Goal: Browse casually: Explore the website without a specific task or goal

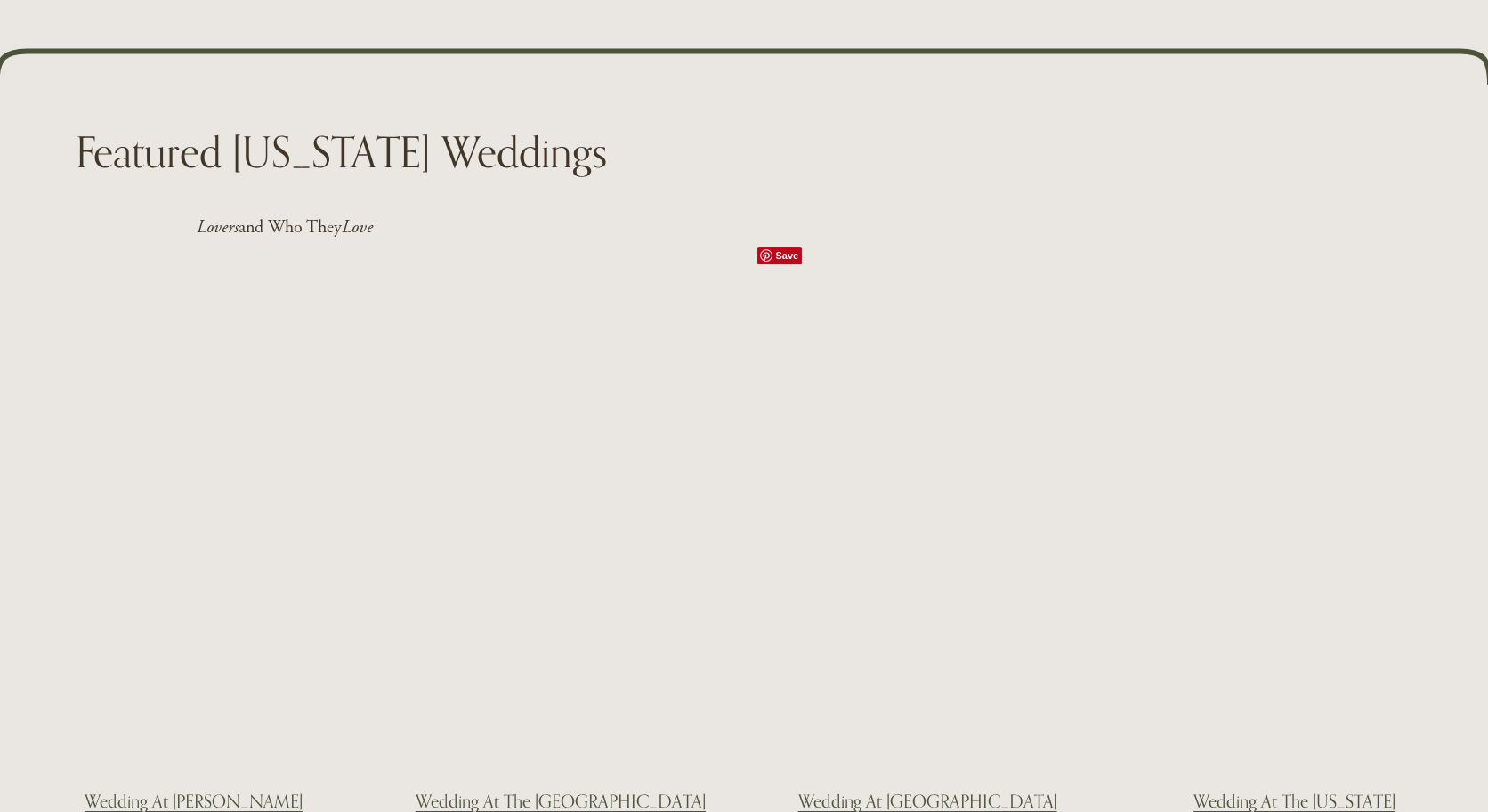
scroll to position [2849, 0]
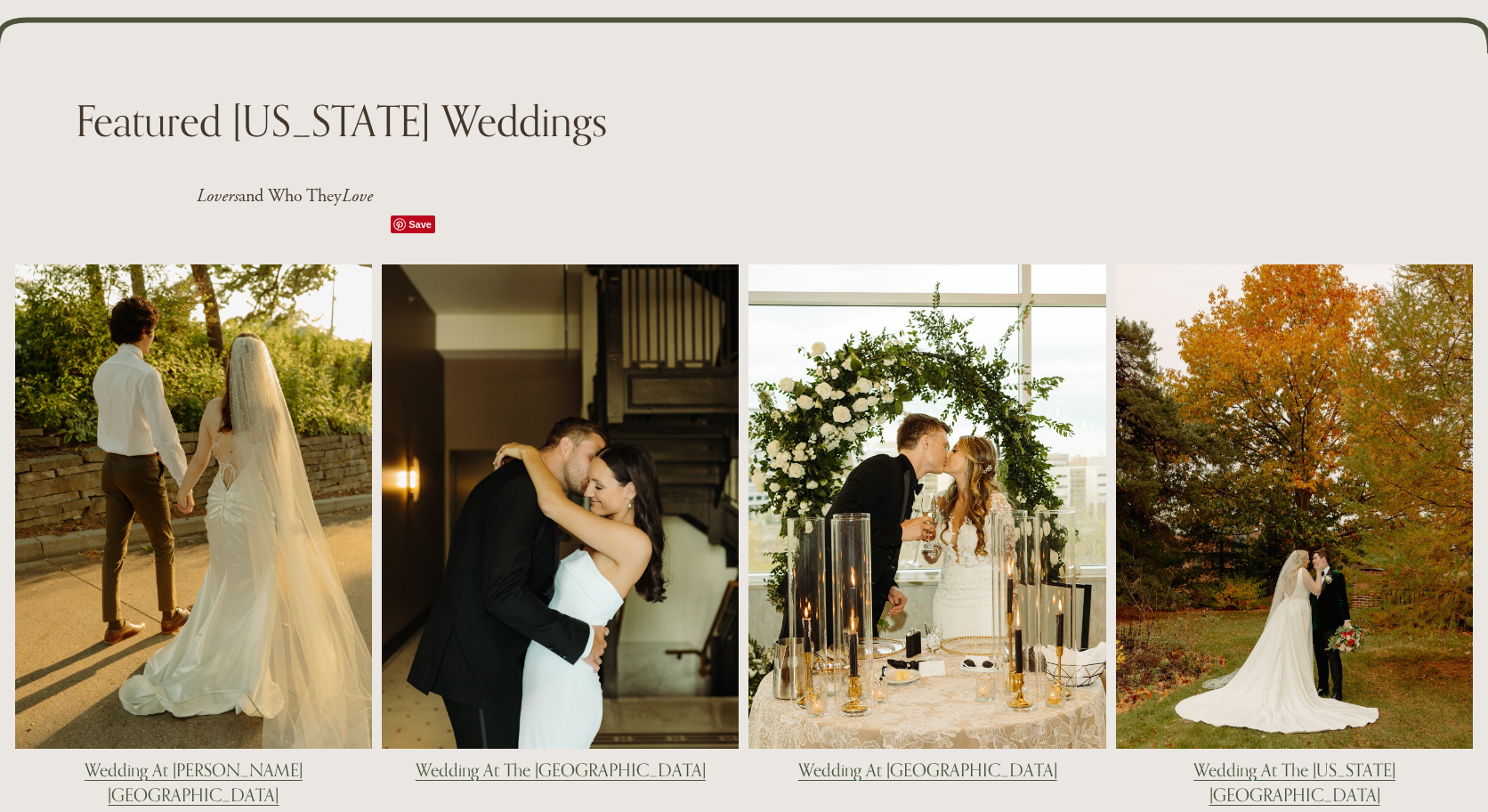
click at [634, 436] on div at bounding box center [560, 506] width 357 height 484
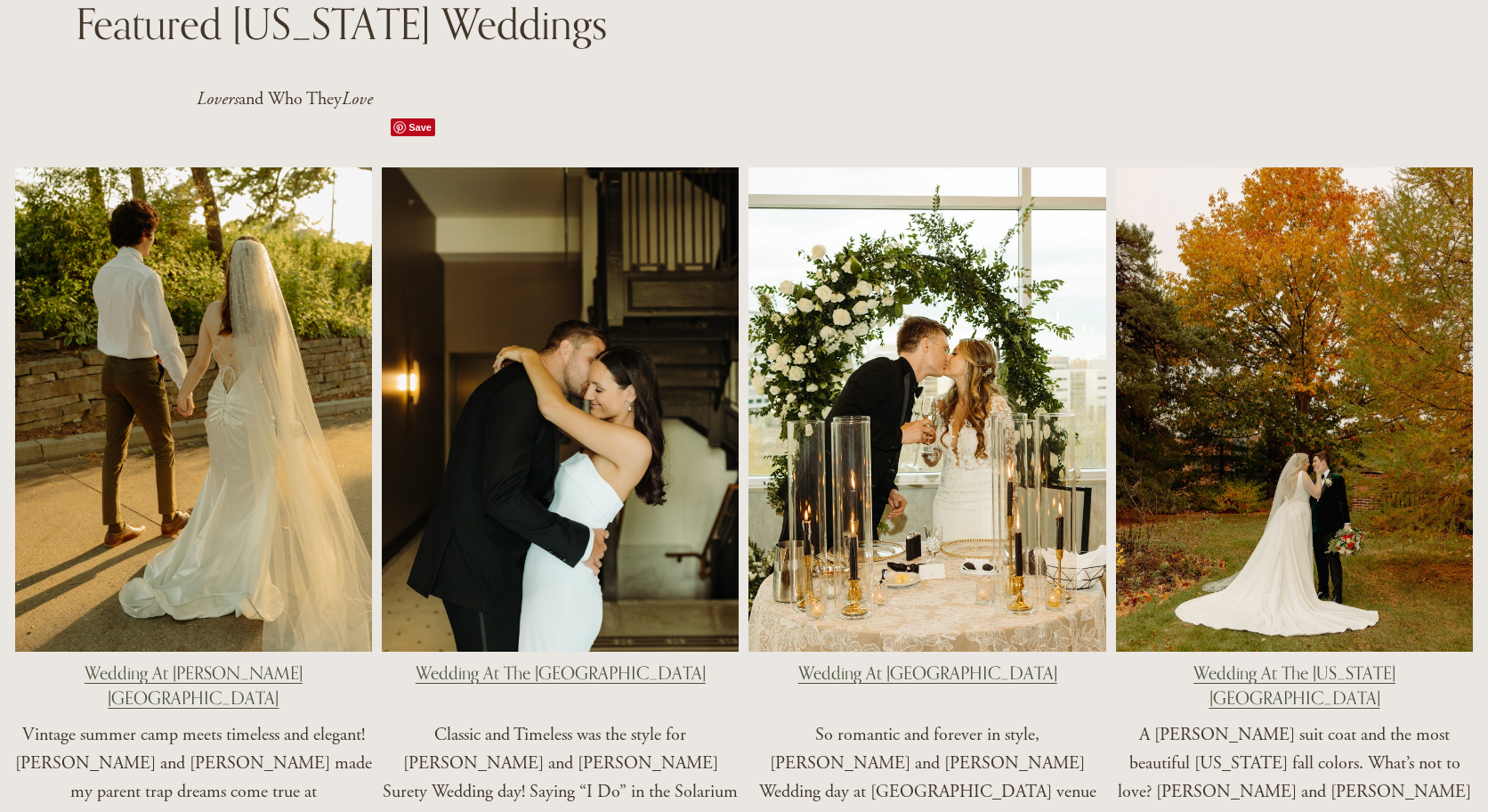
scroll to position [3190, 0]
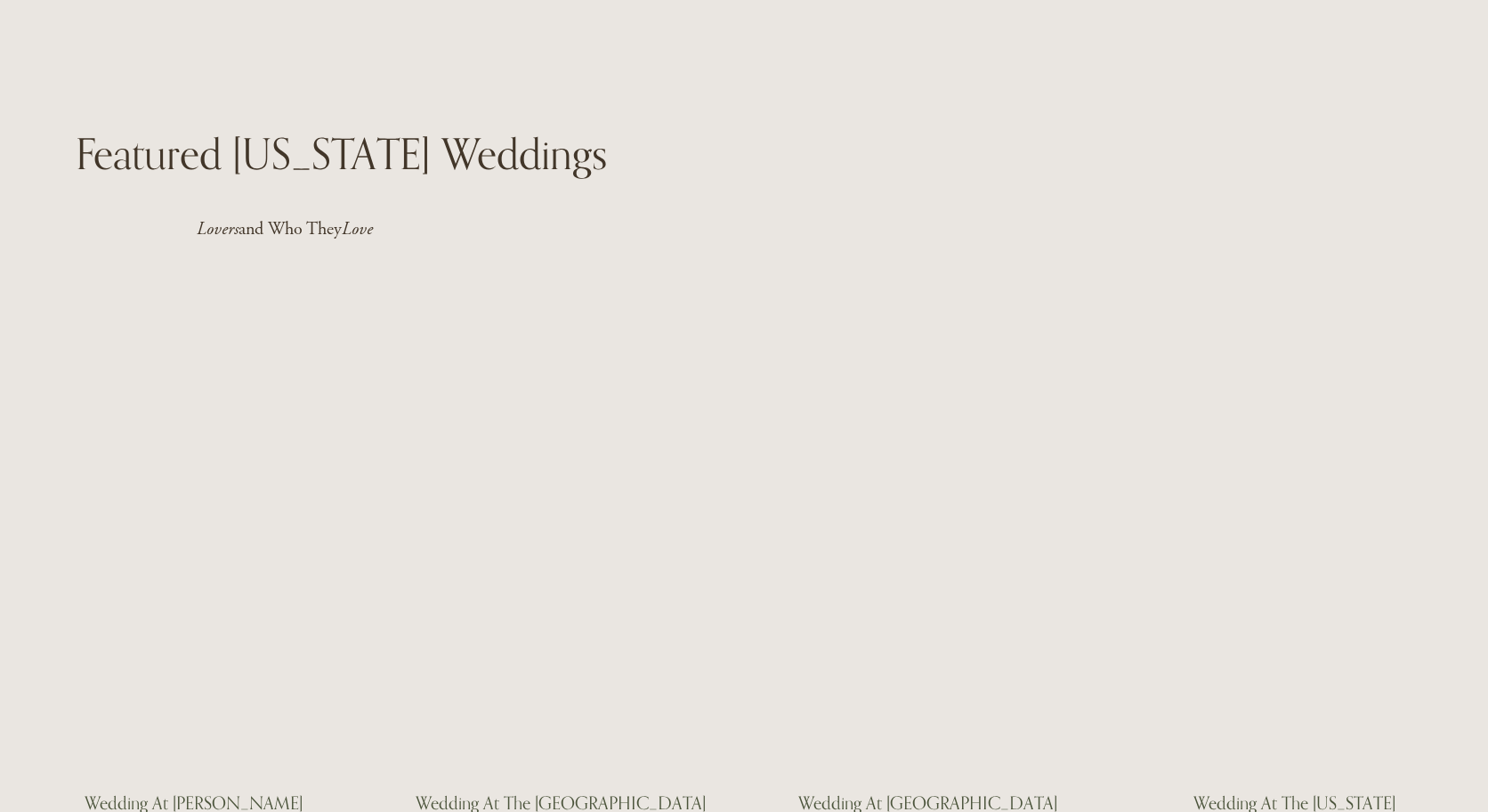
scroll to position [2994, 0]
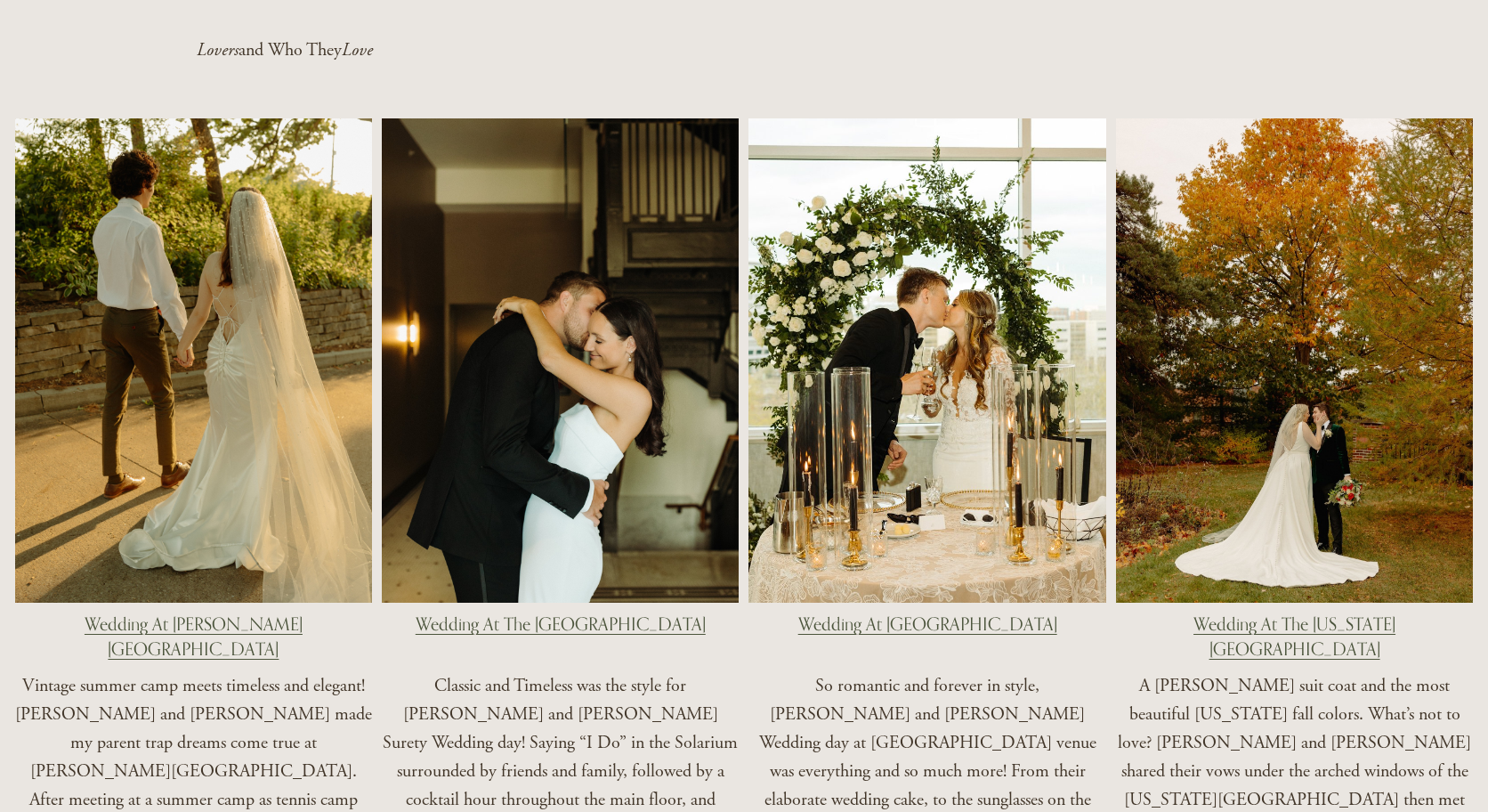
click at [598, 613] on link "Wedding At The Surety Hotel" at bounding box center [560, 624] width 290 height 21
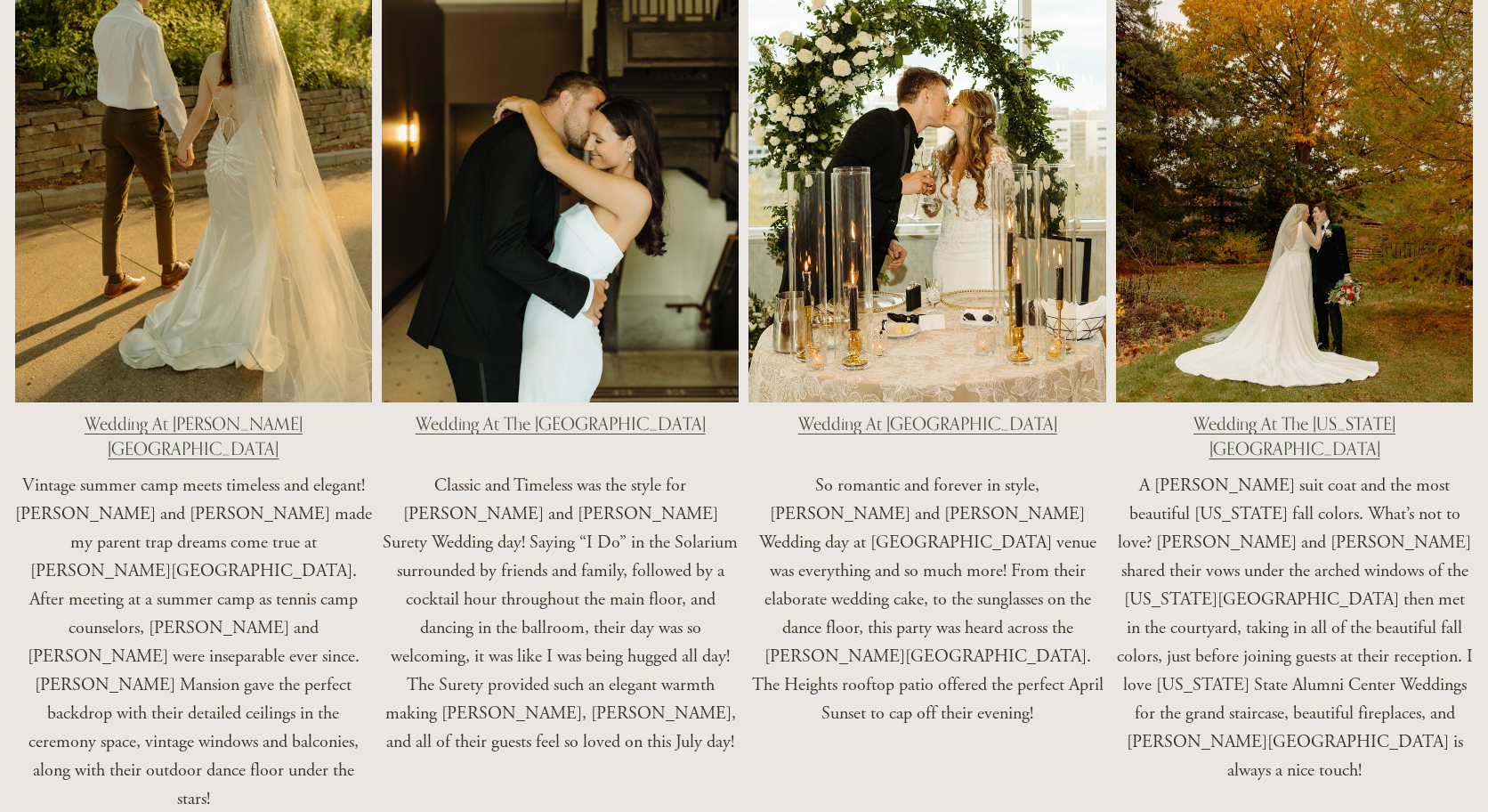
scroll to position [3201, 0]
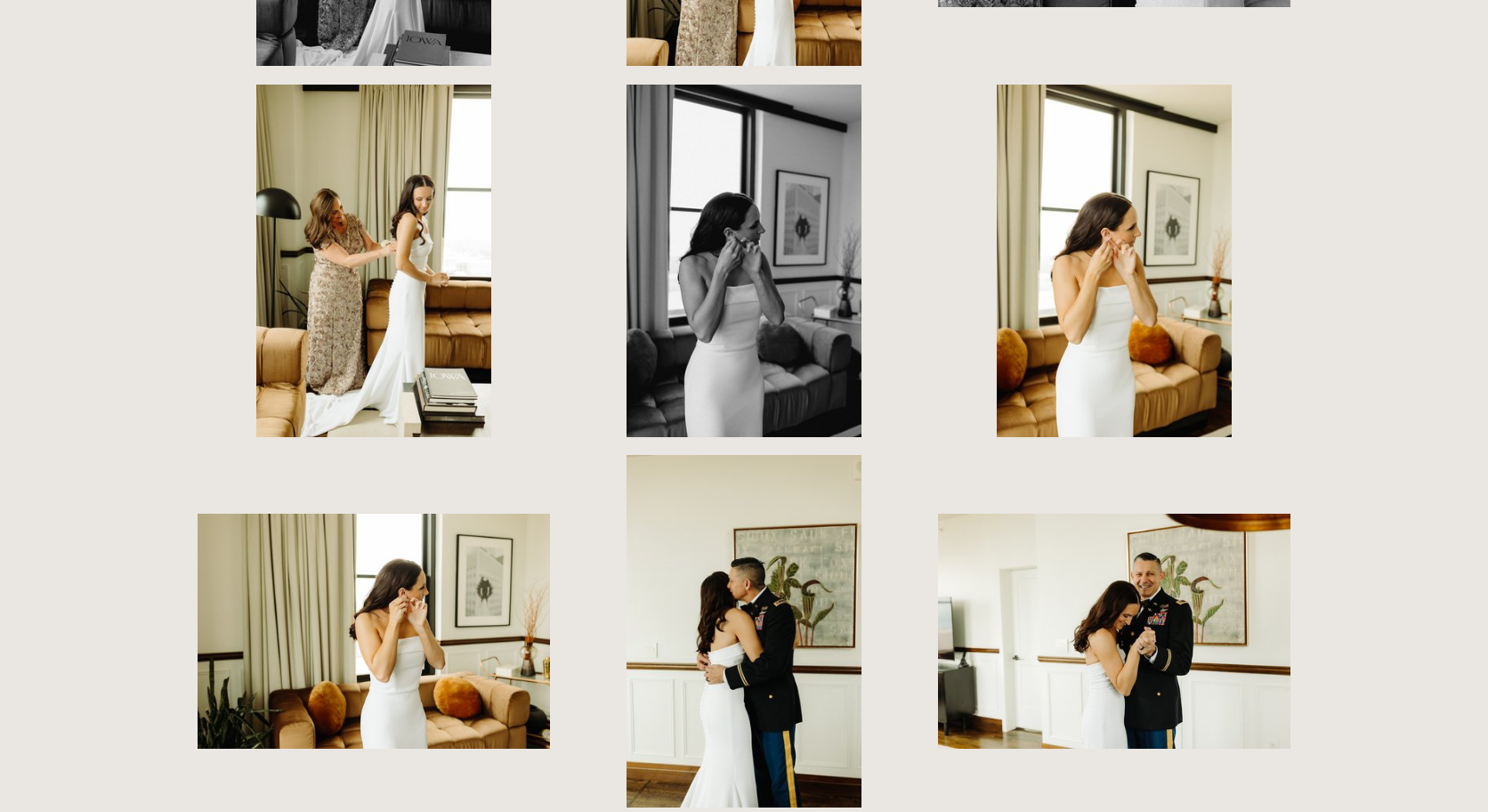
scroll to position [6498, 0]
